Goal: Task Accomplishment & Management: Use online tool/utility

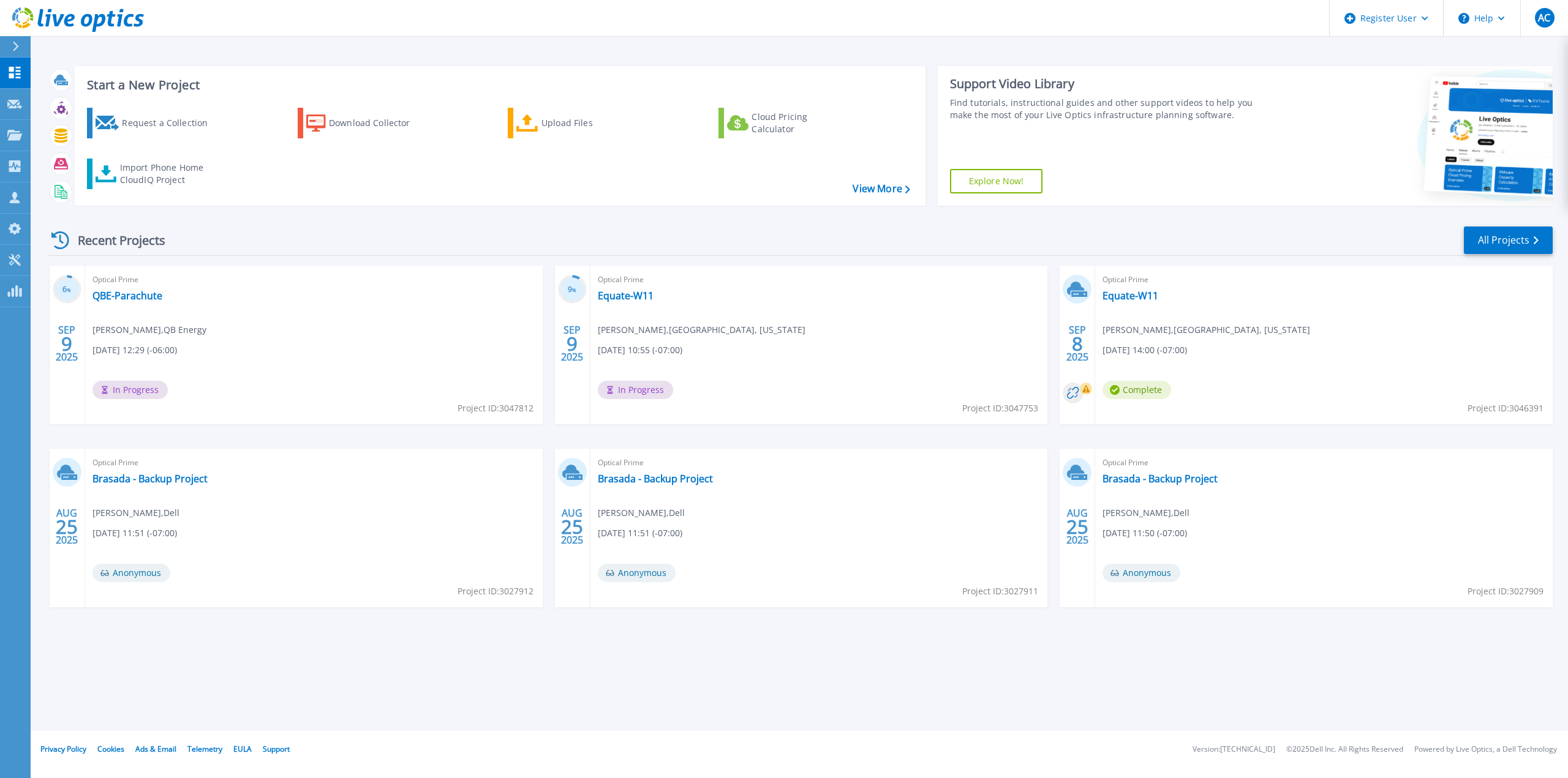
click at [311, 245] on div "Recent Projects All Projects" at bounding box center [800, 241] width 1506 height 31
click at [169, 169] on div "Import Phone Home CloudIQ Project" at bounding box center [168, 173] width 96 height 24
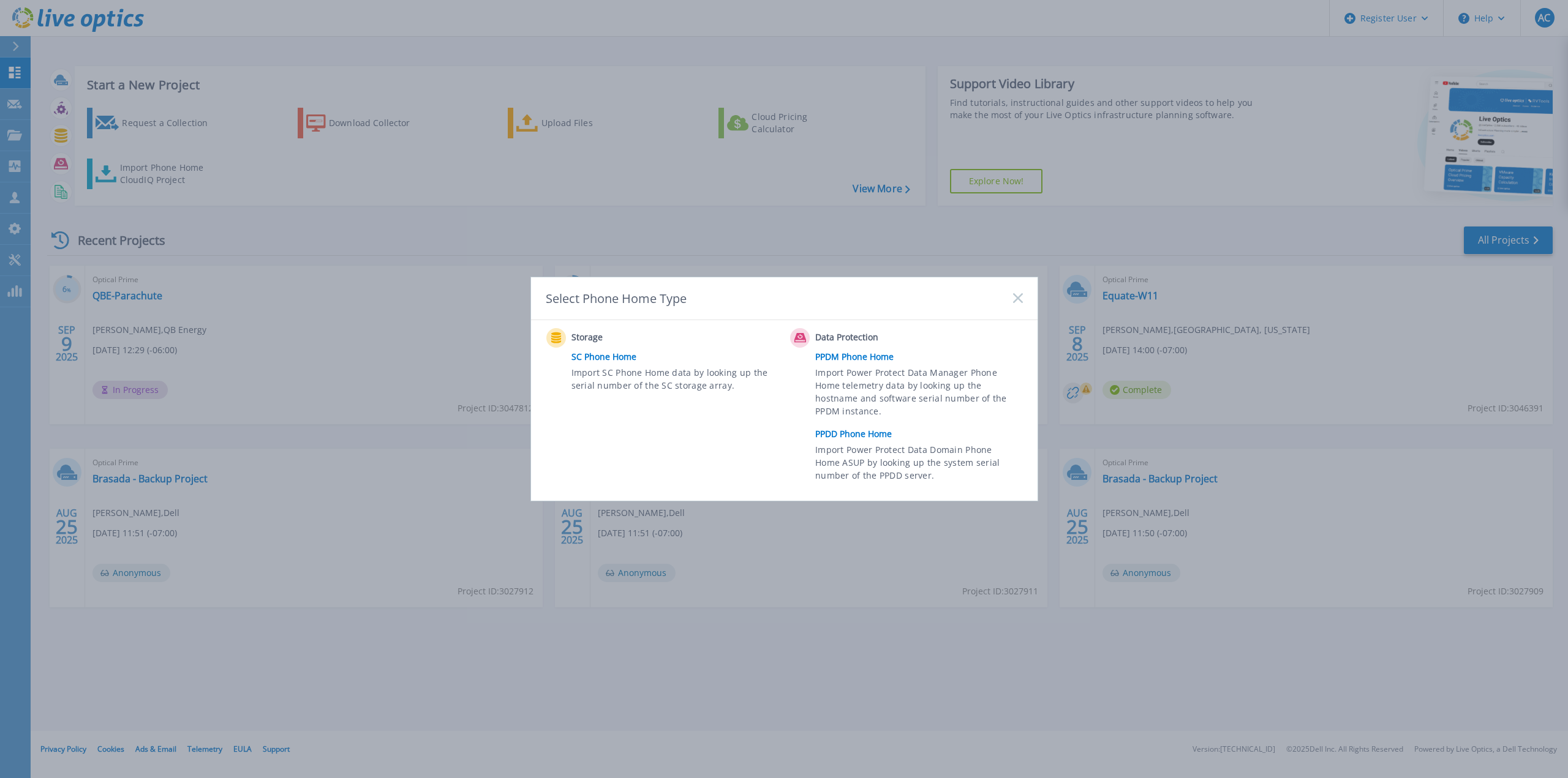
click at [867, 438] on link "PPDD Phone Home" at bounding box center [922, 434] width 213 height 18
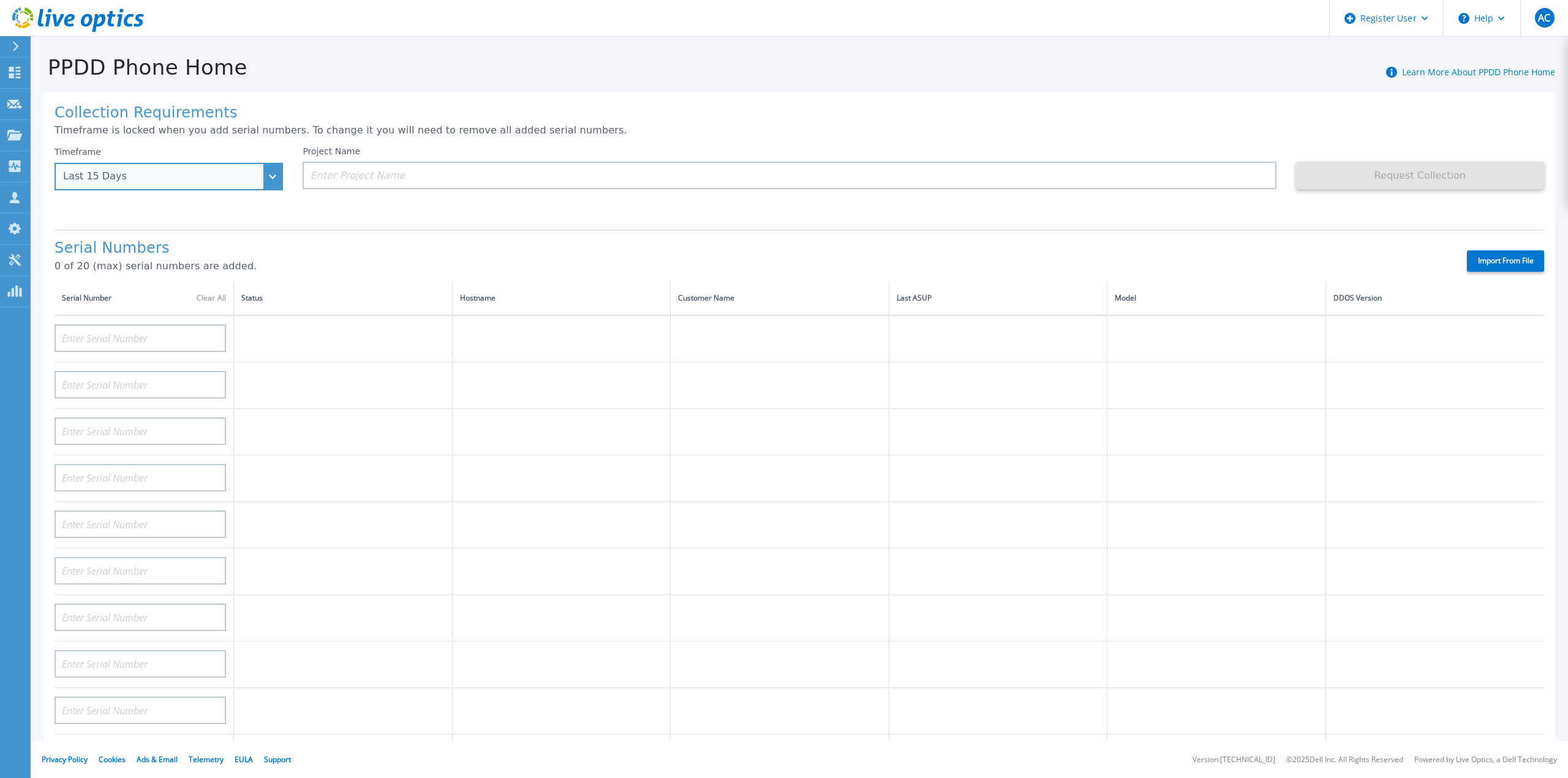
click at [262, 180] on div "Last 15 Days" at bounding box center [168, 177] width 228 height 27
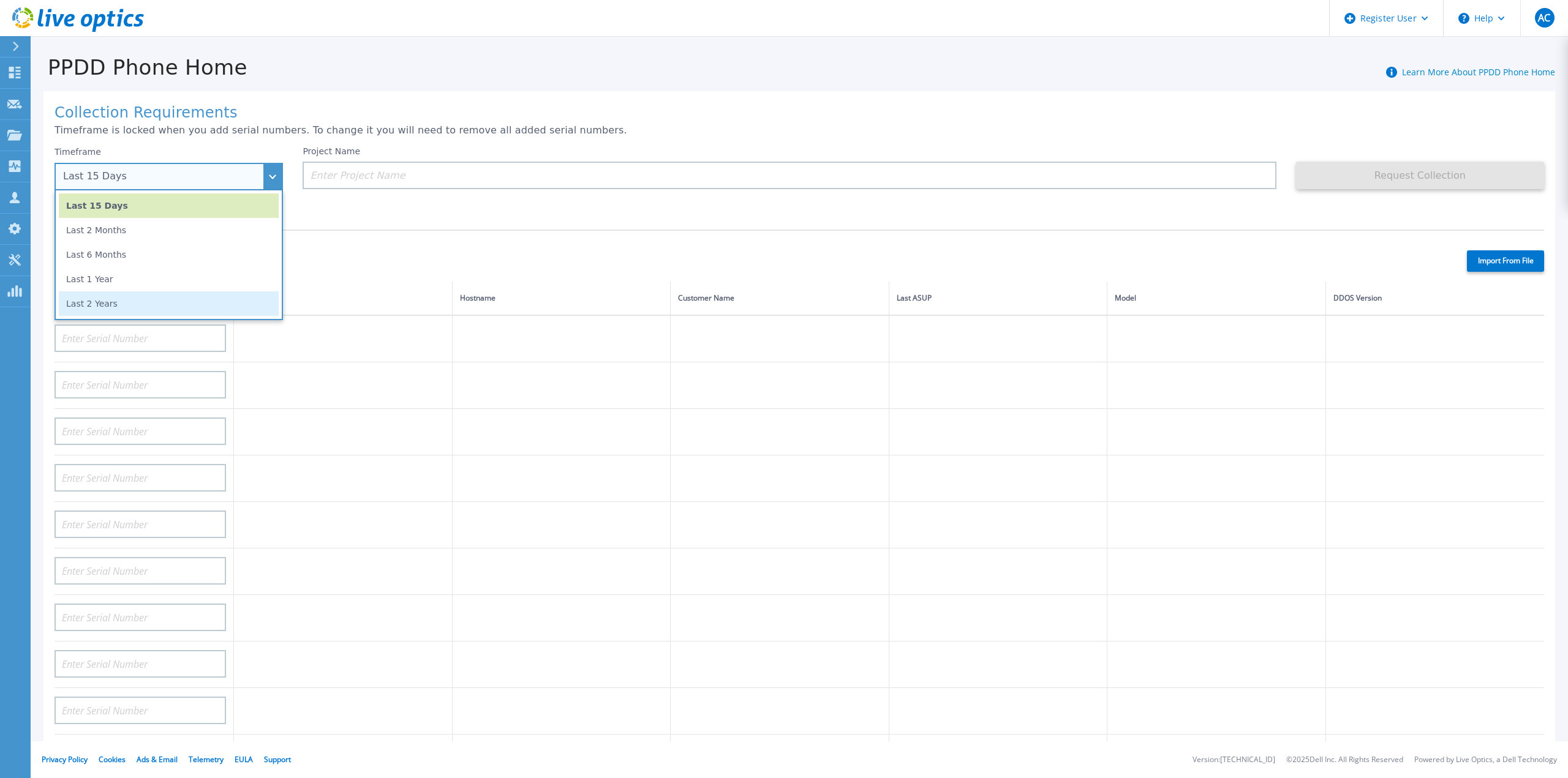
click at [190, 296] on li "Last 2 Years" at bounding box center [169, 303] width 220 height 24
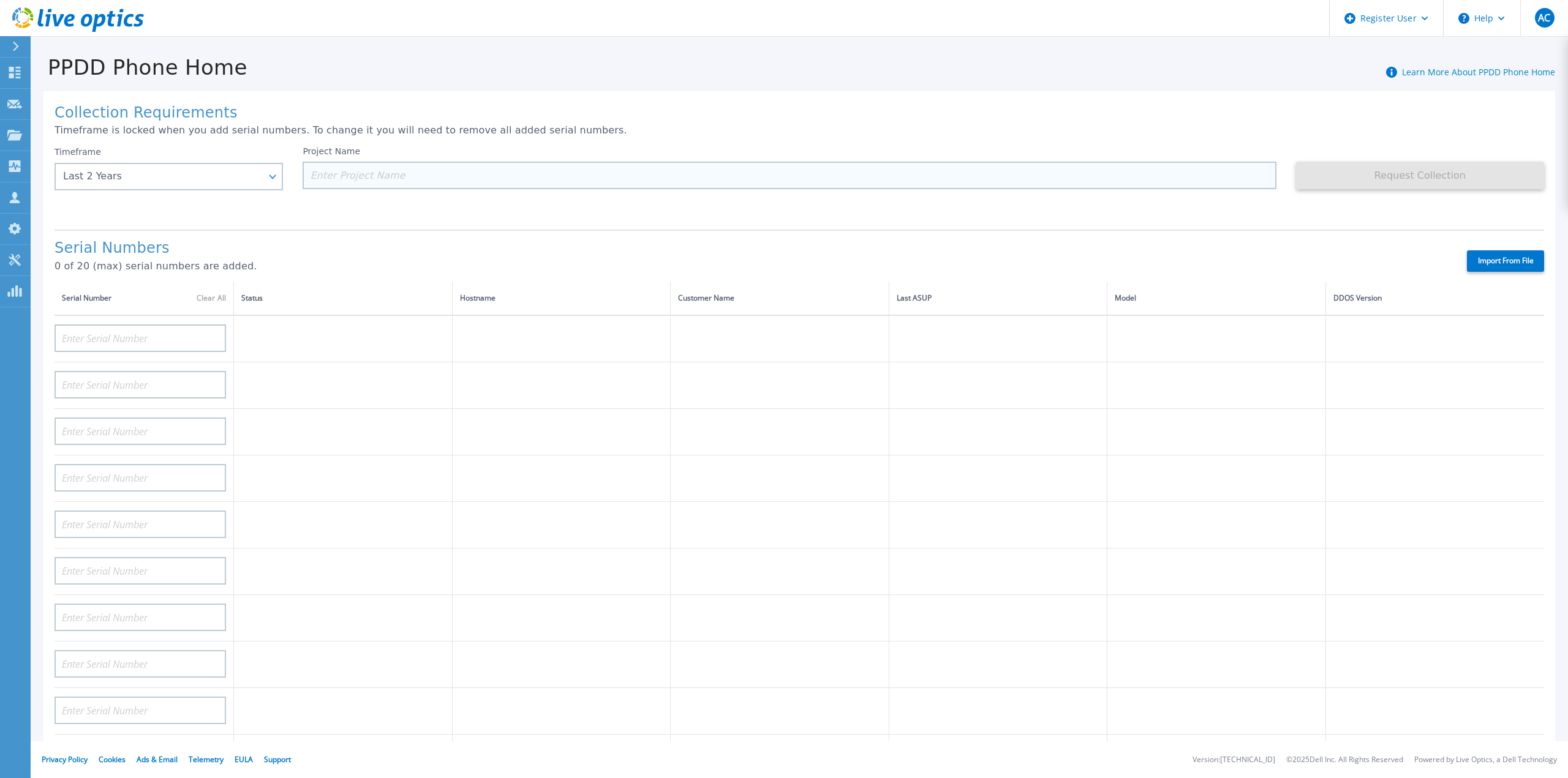
click at [413, 162] on input at bounding box center [790, 175] width 973 height 27
click at [618, 167] on input at bounding box center [790, 175] width 973 height 27
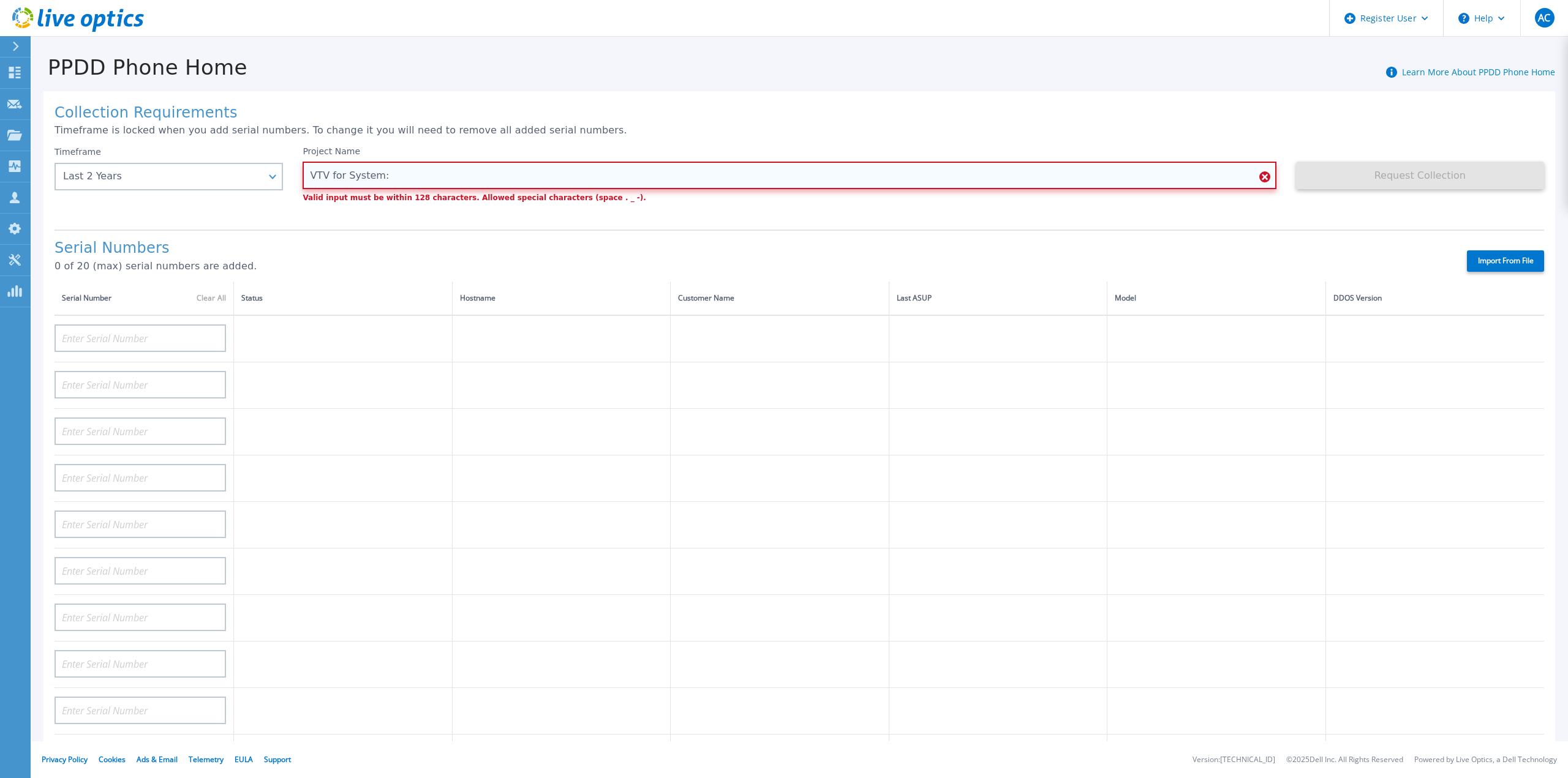
paste input "APM01203600544"
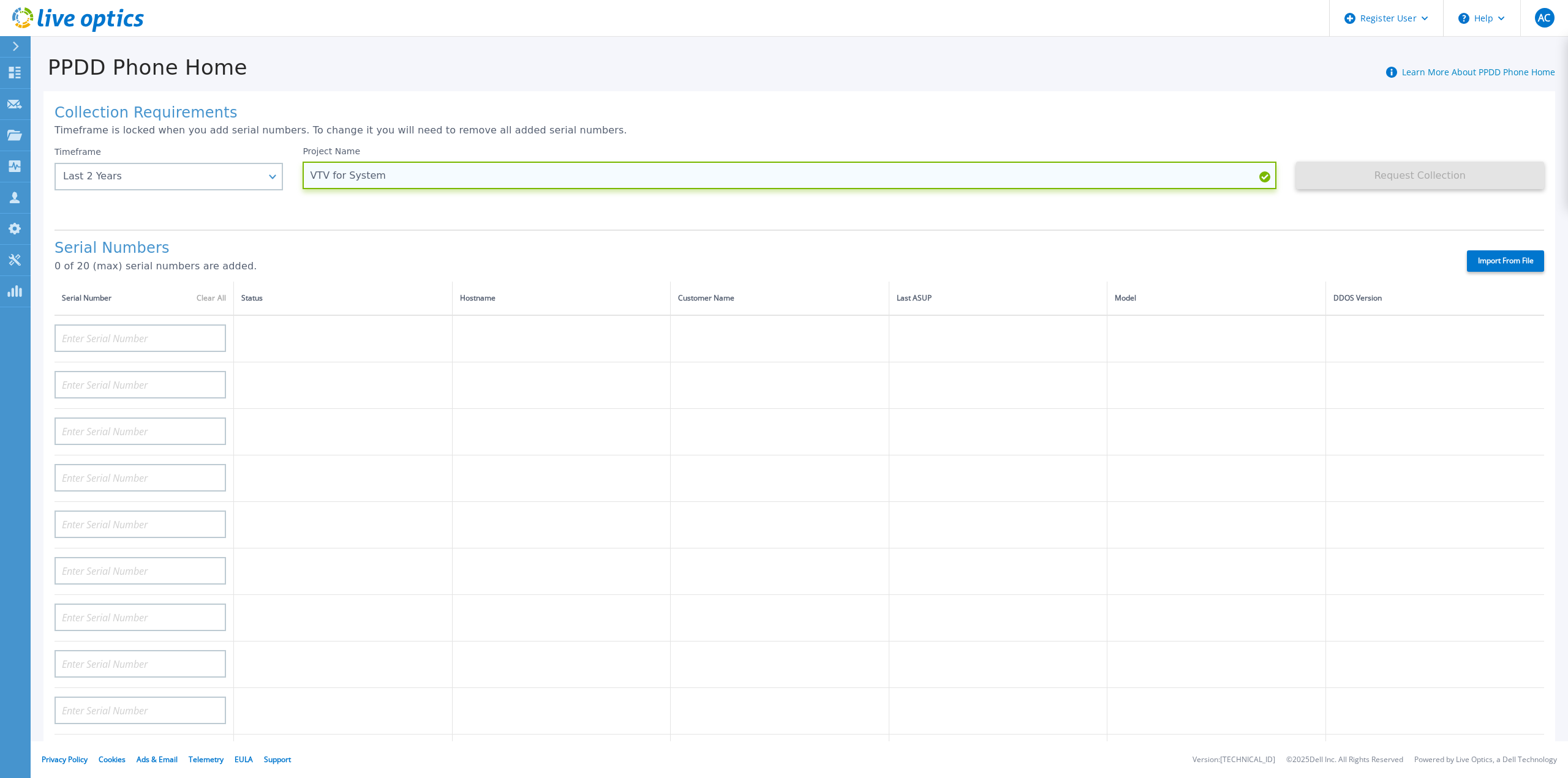
paste input "APM01203600544"
type input "VTV for System APM01203600544"
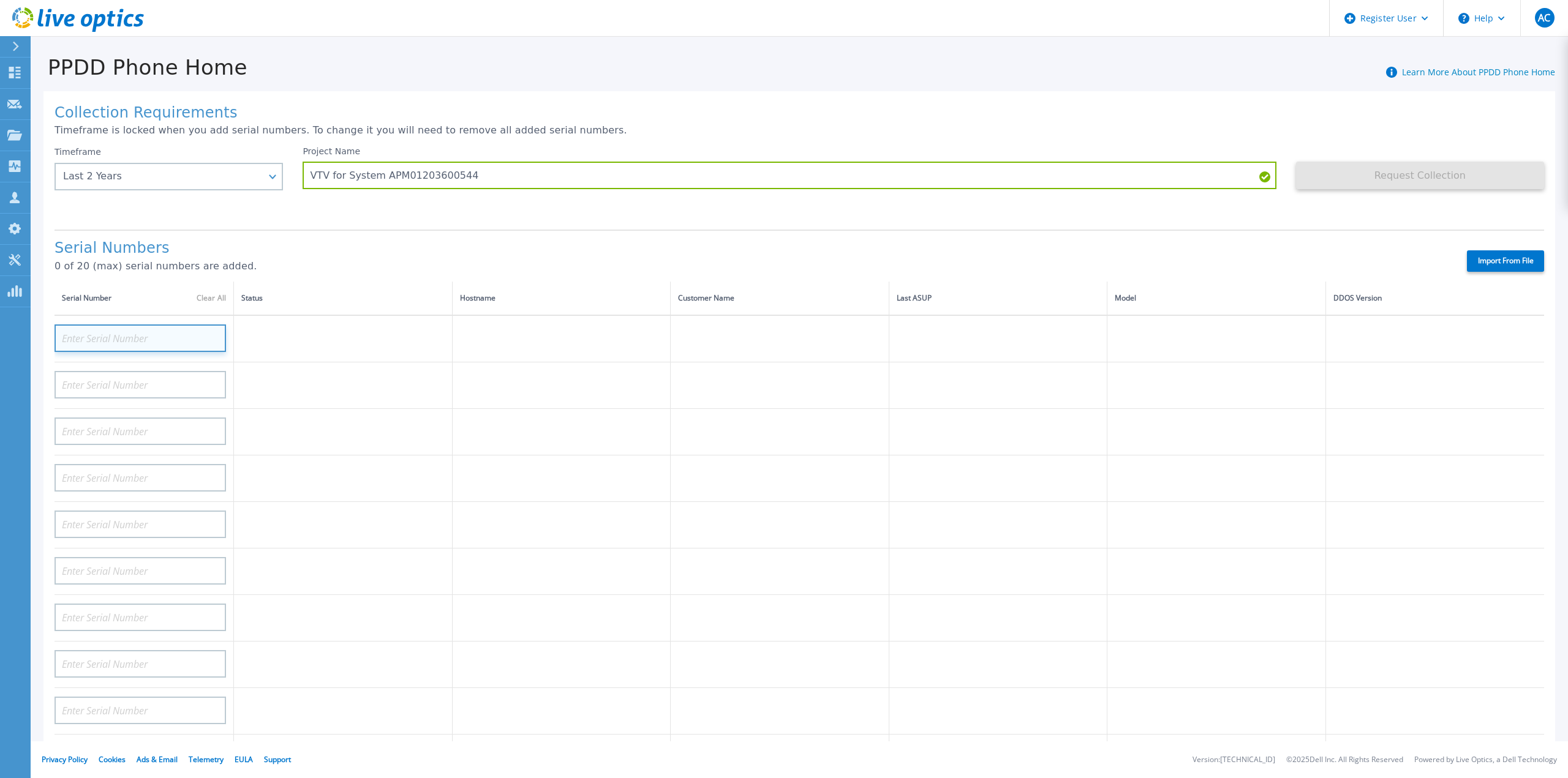
click at [104, 324] on input at bounding box center [140, 338] width 171 height 27
paste input "APM01203600544"
type input "APM01203600544"
click at [1512, 257] on label "Import From File" at bounding box center [1506, 261] width 77 height 22
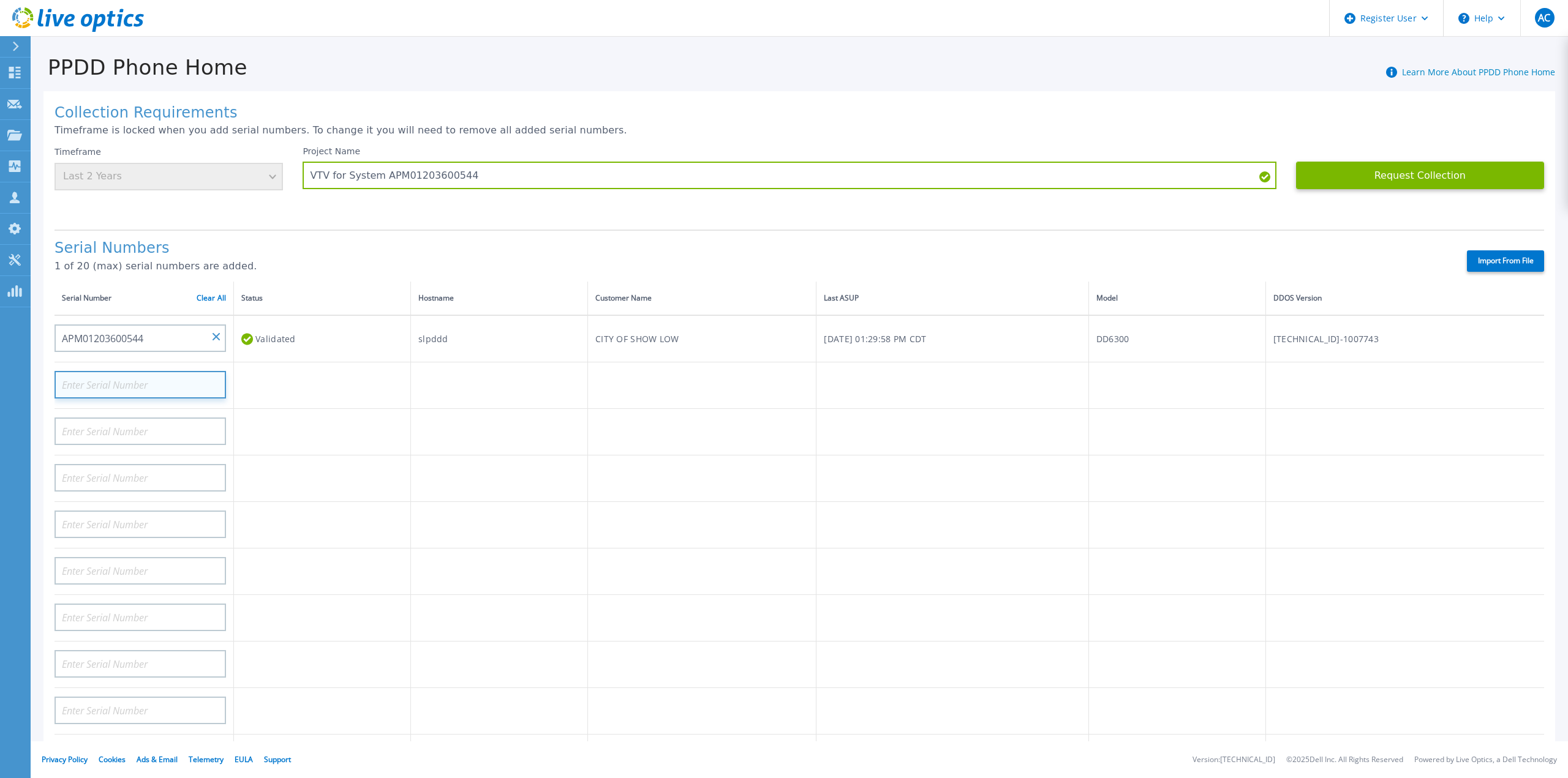
click at [150, 380] on input at bounding box center [140, 384] width 171 height 27
paste input "FXTCS201700225"
click at [569, 229] on div "Serial Numbers 1 of 20 (max) serial numbers are added. Import From File" at bounding box center [799, 256] width 1490 height 52
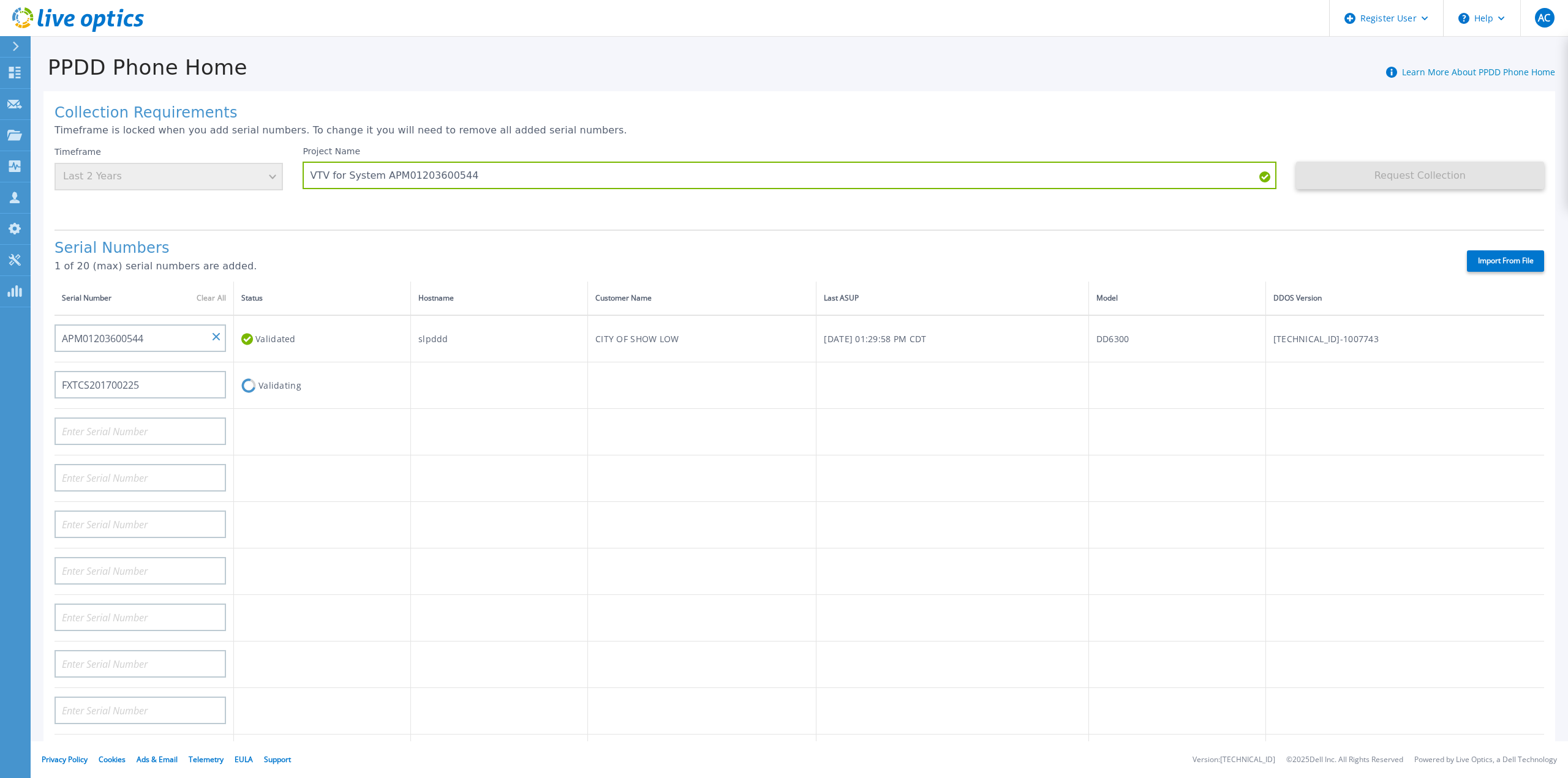
type input "APM01203600544"
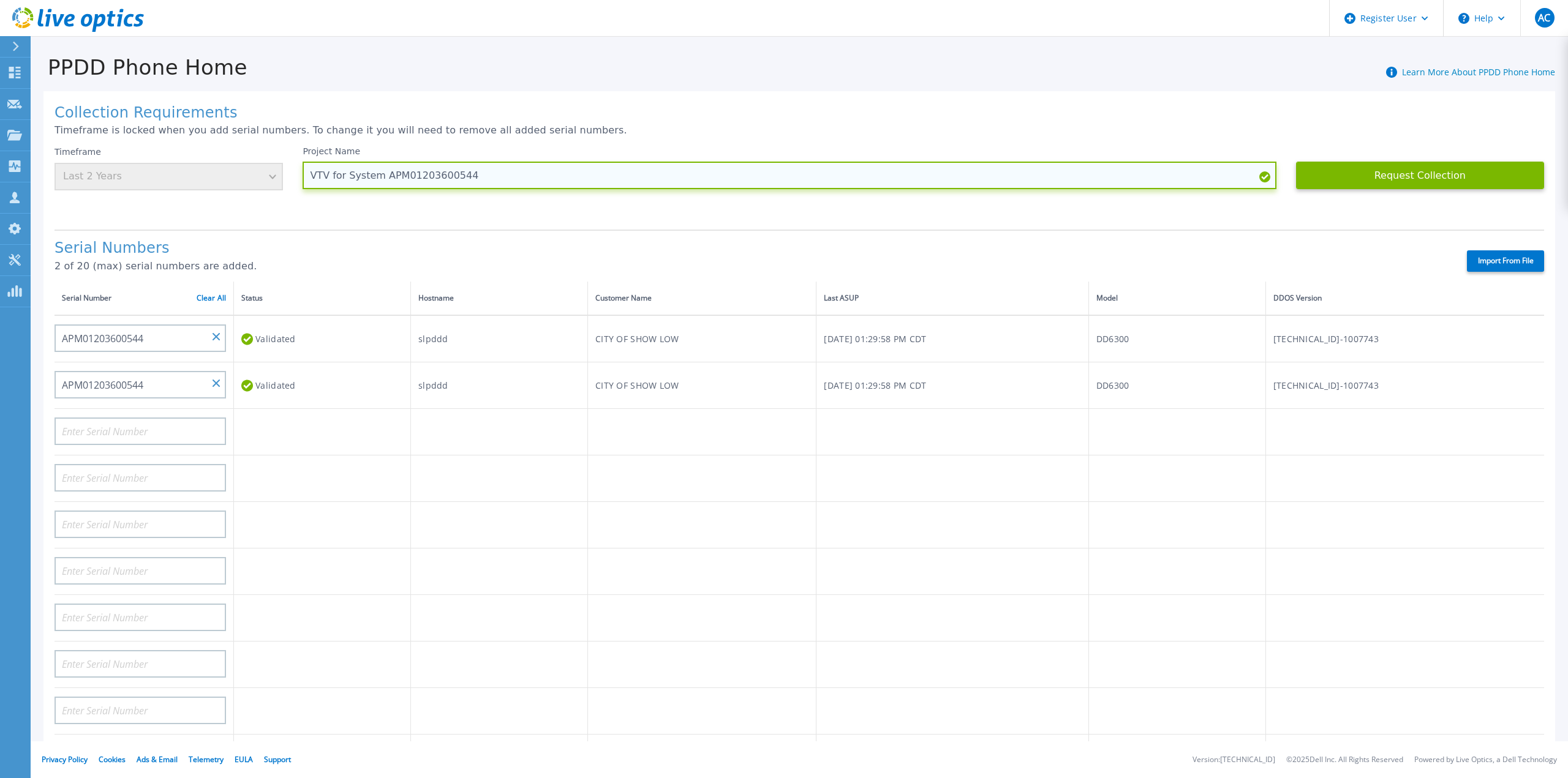
click at [467, 177] on input "VTV for System APM01203600544" at bounding box center [790, 175] width 973 height 27
type input "City of Show Low"
click at [657, 114] on h1 "Collection Requirements" at bounding box center [799, 113] width 1490 height 17
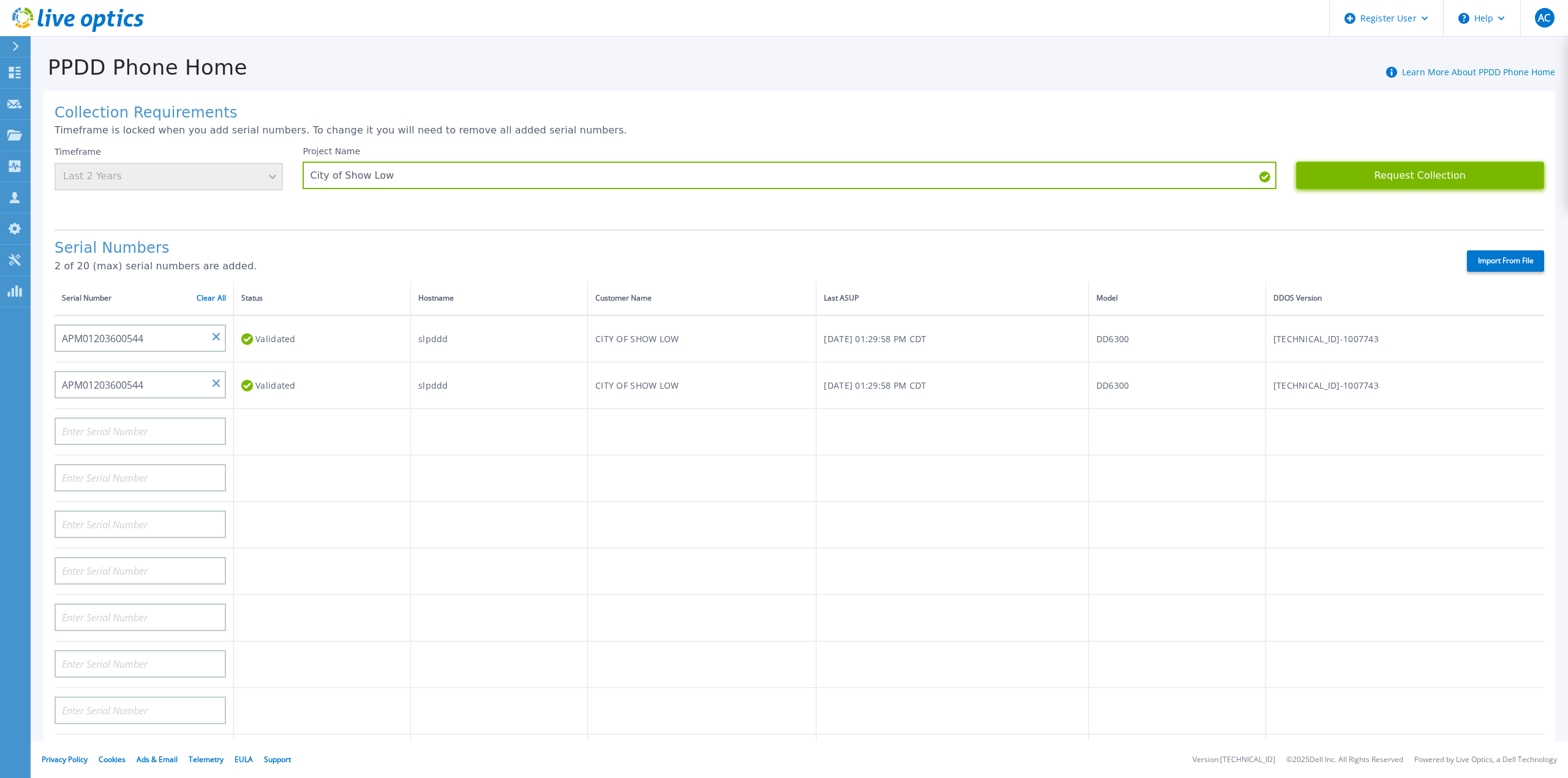
click at [1467, 189] on button "Request Collection" at bounding box center [1420, 175] width 248 height 27
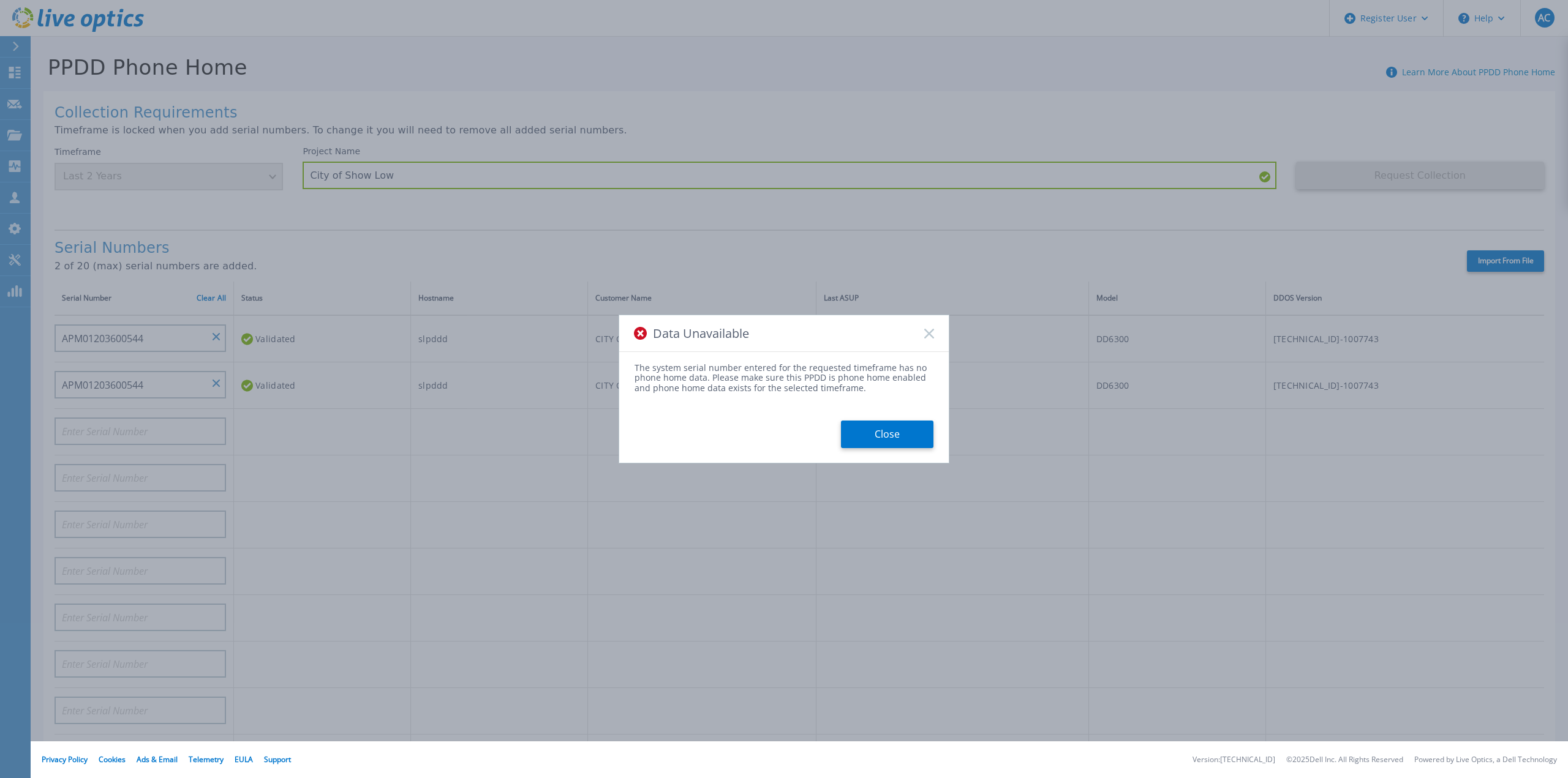
click at [932, 332] on icon at bounding box center [929, 333] width 10 height 10
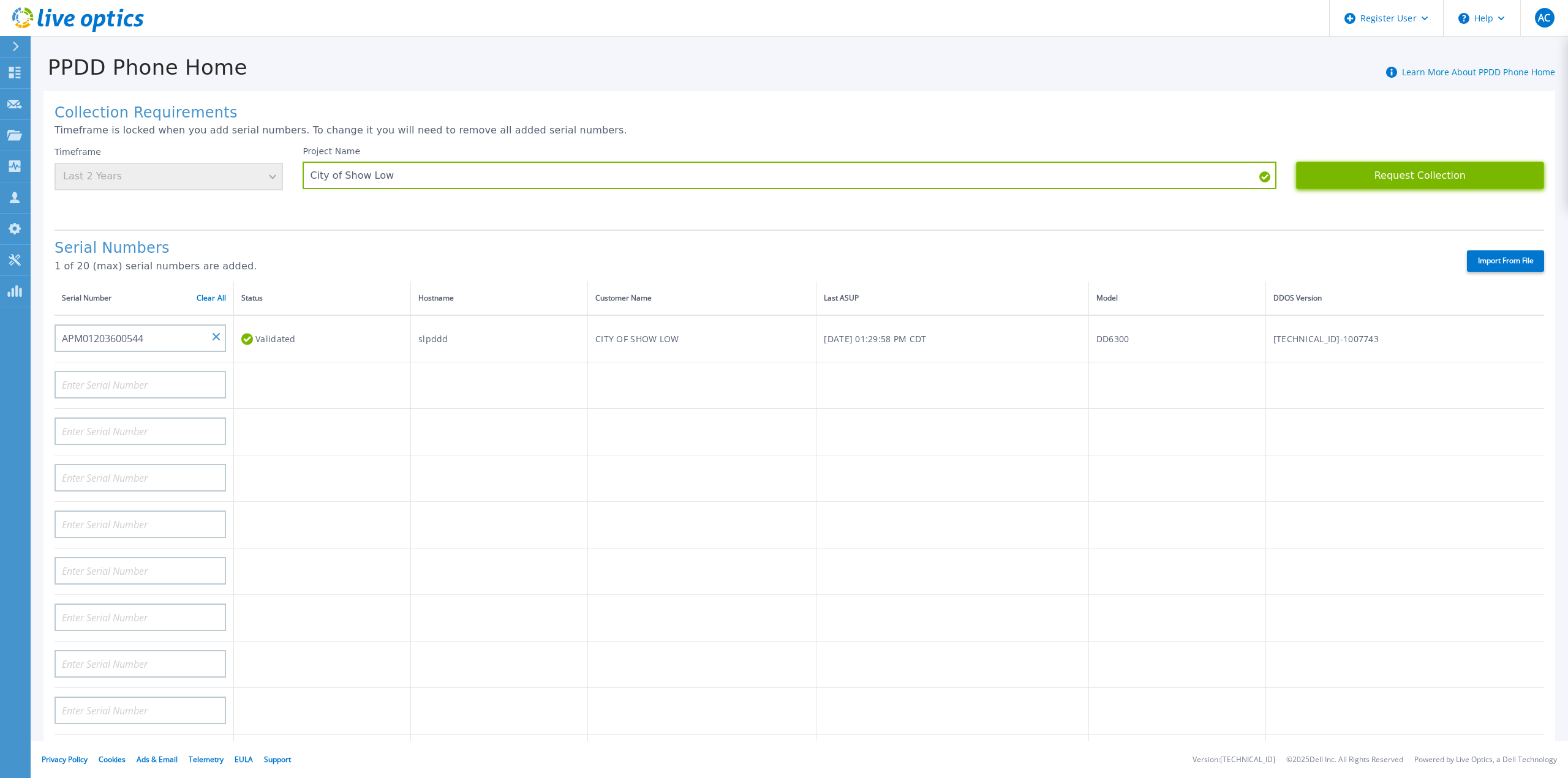
click at [1409, 172] on button "Request Collection" at bounding box center [1420, 175] width 248 height 27
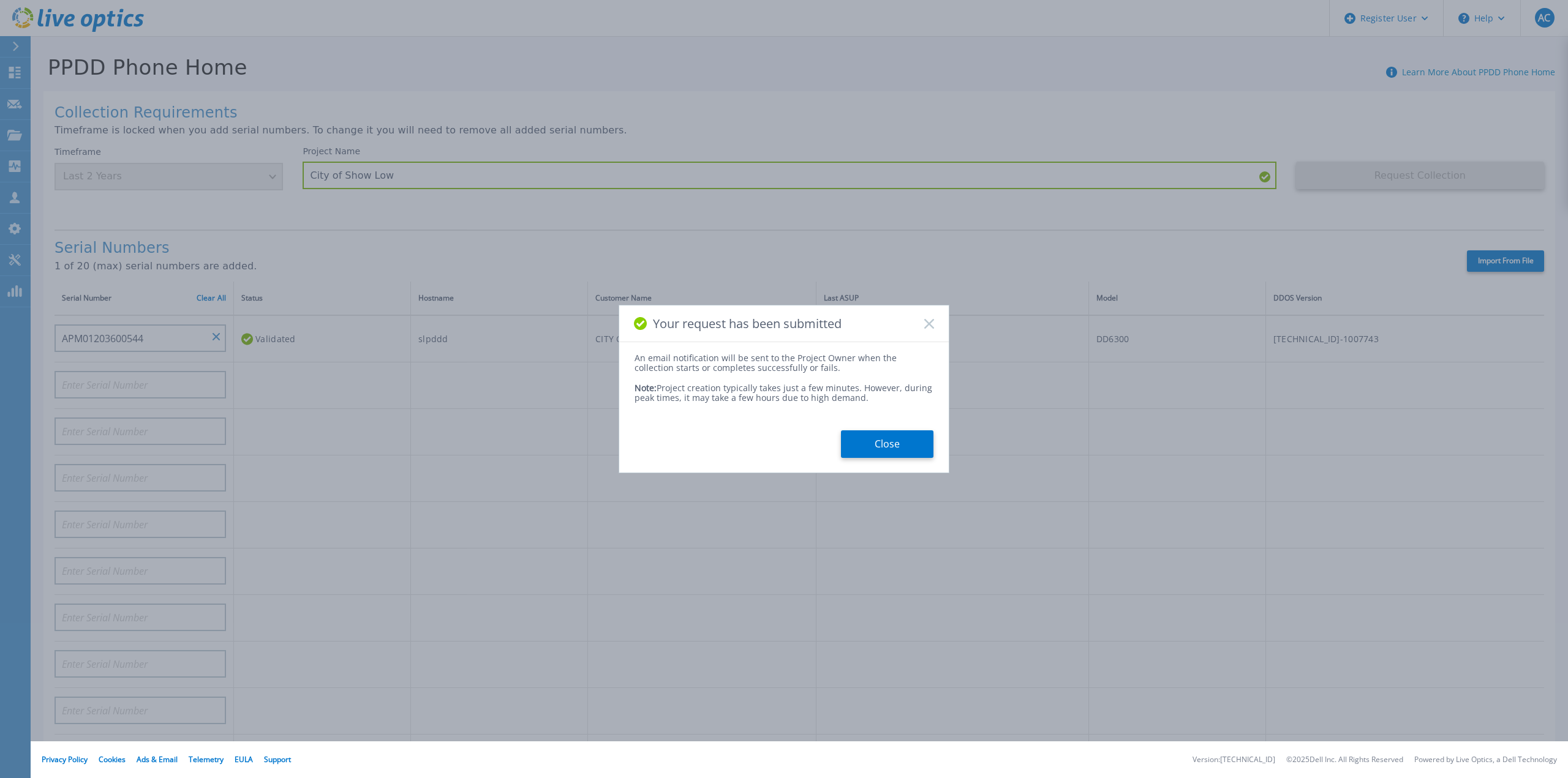
click at [877, 445] on button "Close" at bounding box center [887, 444] width 92 height 27
